Goal: Task Accomplishment & Management: Use online tool/utility

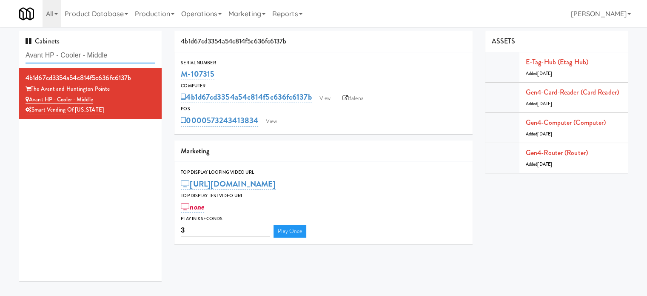
click at [100, 59] on input "Avant HP - Cooler - Middle" at bounding box center [91, 56] width 130 height 16
click at [101, 58] on input "Avant HP - Cooler - Middle" at bounding box center [91, 56] width 130 height 16
click at [101, 57] on input "Avant HP - Cooler - Middle" at bounding box center [91, 56] width 130 height 16
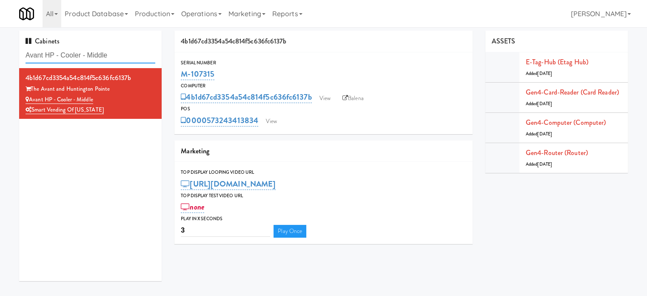
click at [101, 57] on input "Avant HP - Cooler - Middle" at bounding box center [91, 56] width 130 height 16
paste input "Hub Cincinnati Pantry"
drag, startPoint x: 104, startPoint y: 56, endPoint x: 115, endPoint y: 48, distance: 13.8
click at [109, 52] on input "Hub Cincinnati Pantry" at bounding box center [91, 56] width 130 height 16
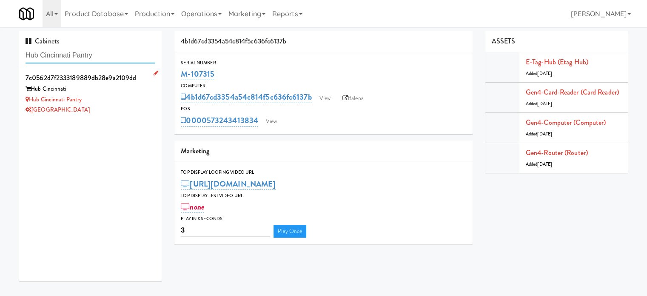
type input "Hub Cincinnati Pantry"
click at [125, 97] on div "Hub Cincinnati Pantry" at bounding box center [91, 99] width 130 height 11
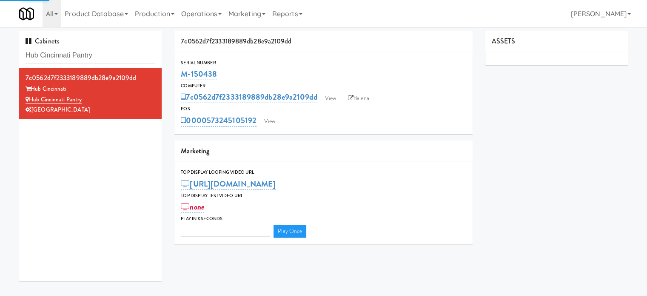
type input "3"
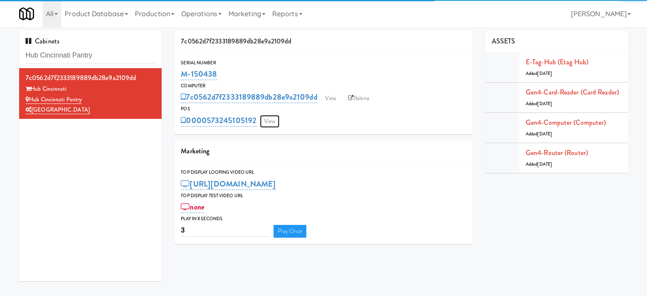
click at [268, 119] on link "View" at bounding box center [270, 121] width 20 height 13
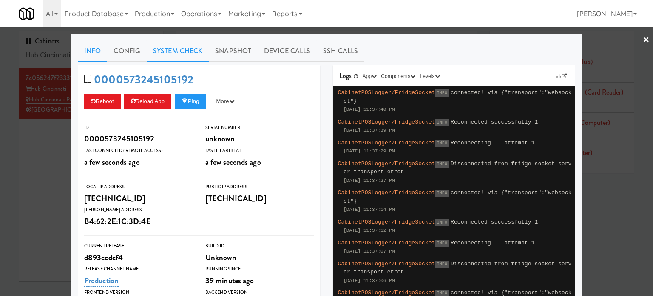
click at [177, 51] on link "System Check" at bounding box center [178, 50] width 62 height 21
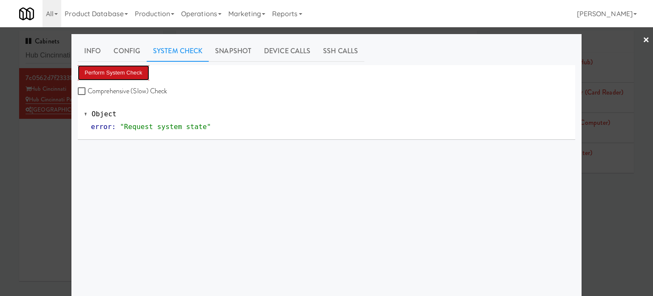
click at [103, 71] on button "Perform System Check" at bounding box center [113, 72] width 71 height 15
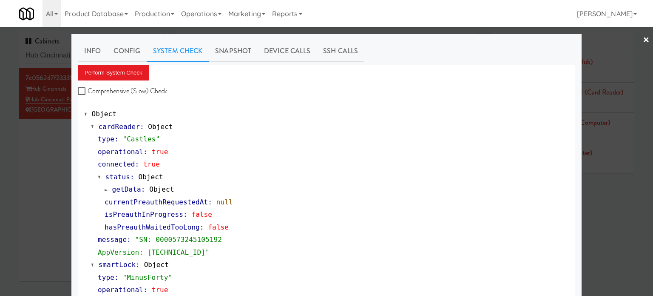
click at [9, 154] on div at bounding box center [326, 148] width 653 height 296
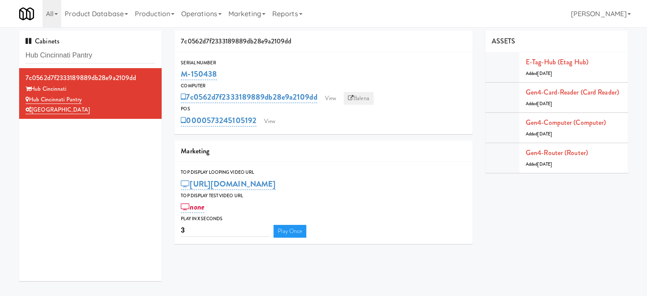
click at [366, 103] on link "Balena" at bounding box center [359, 98] width 30 height 13
